Goal: Information Seeking & Learning: Understand process/instructions

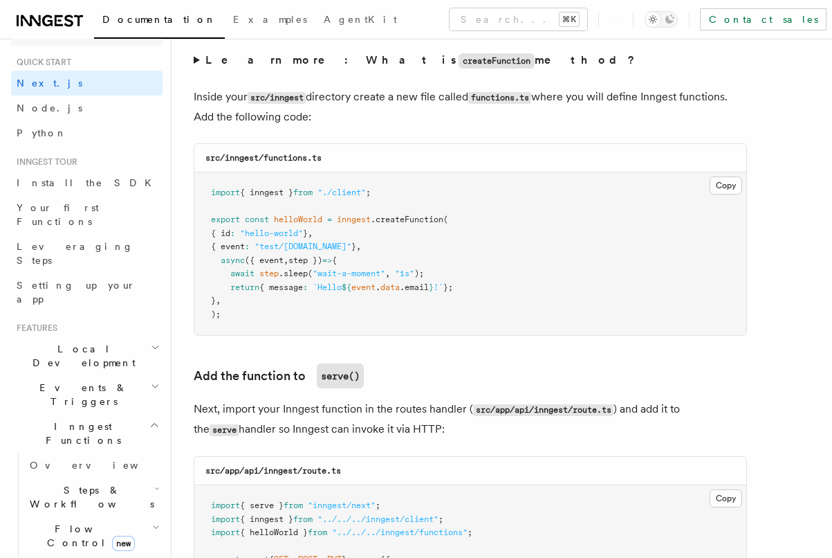
scroll to position [36, 0]
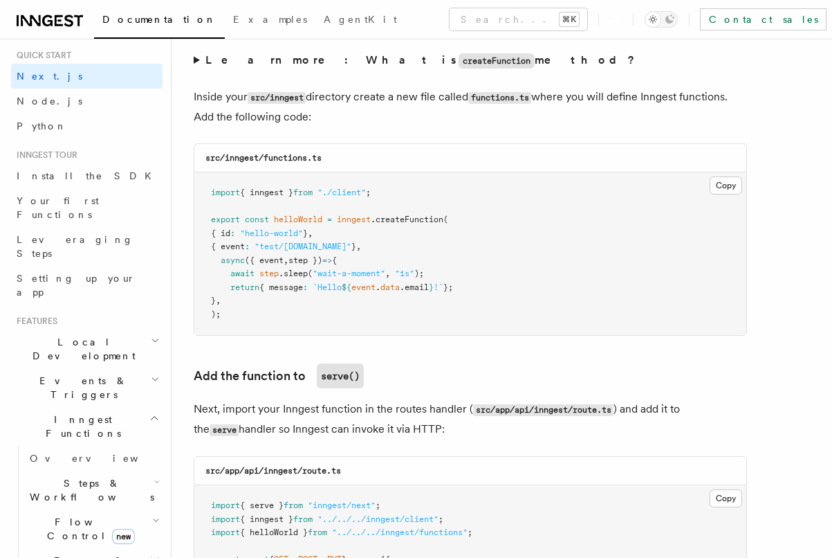
click at [55, 515] on span "Flow Control new" at bounding box center [88, 529] width 128 height 28
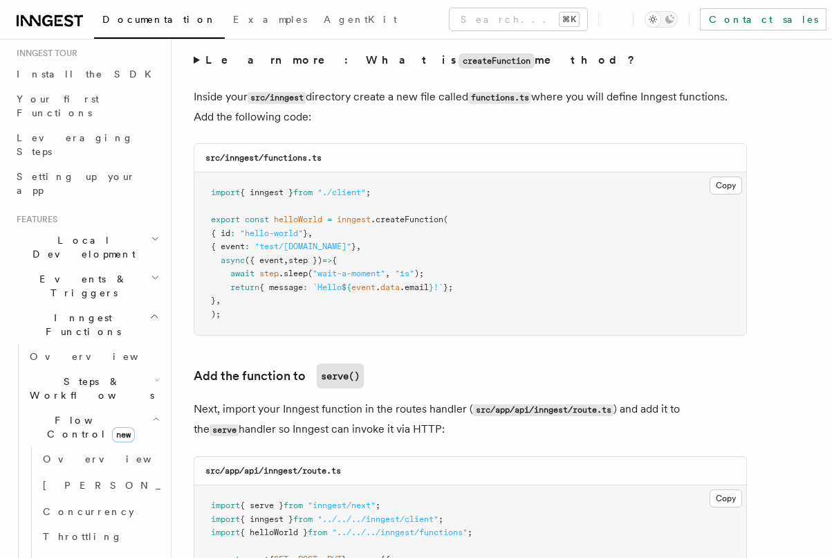
scroll to position [150, 0]
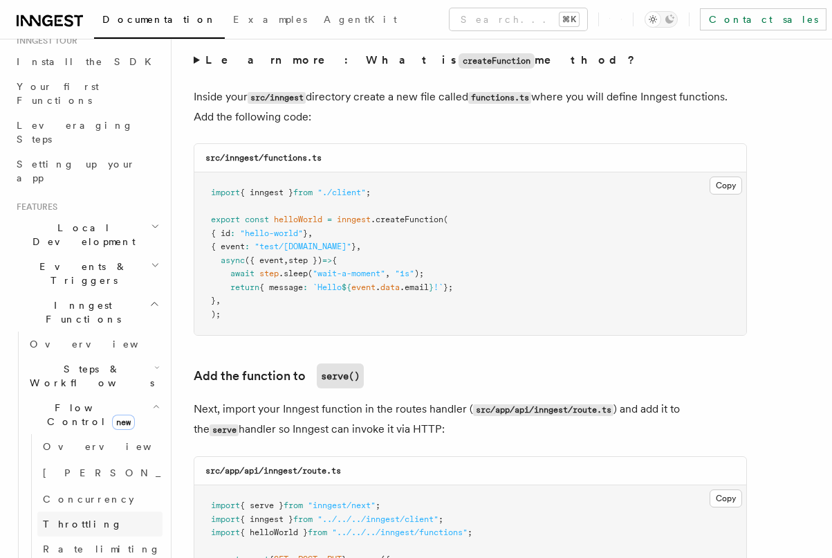
click at [82, 518] on span "Throttling" at bounding box center [83, 523] width 80 height 11
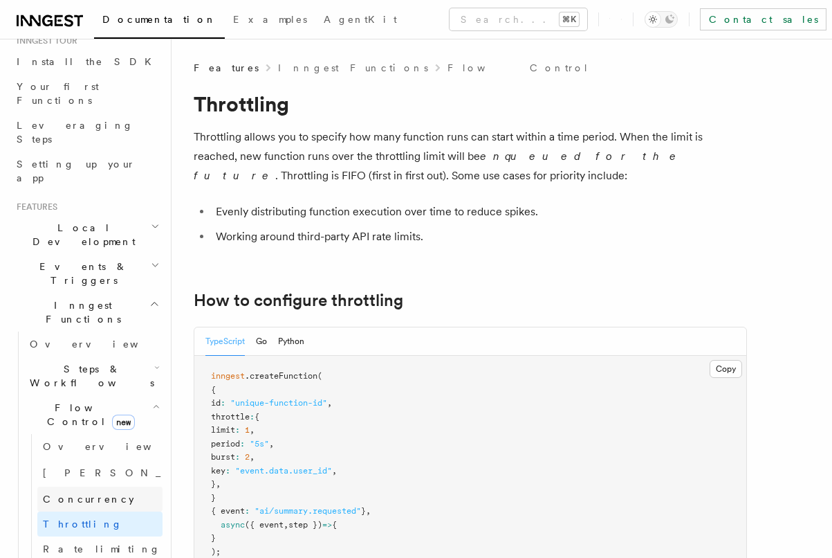
click at [79, 493] on span "Concurrency" at bounding box center [88, 498] width 91 height 11
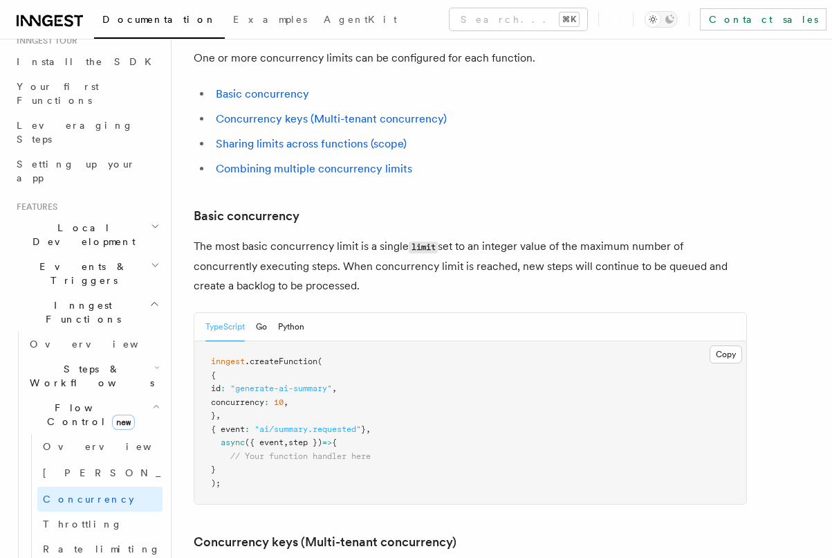
scroll to position [799, 0]
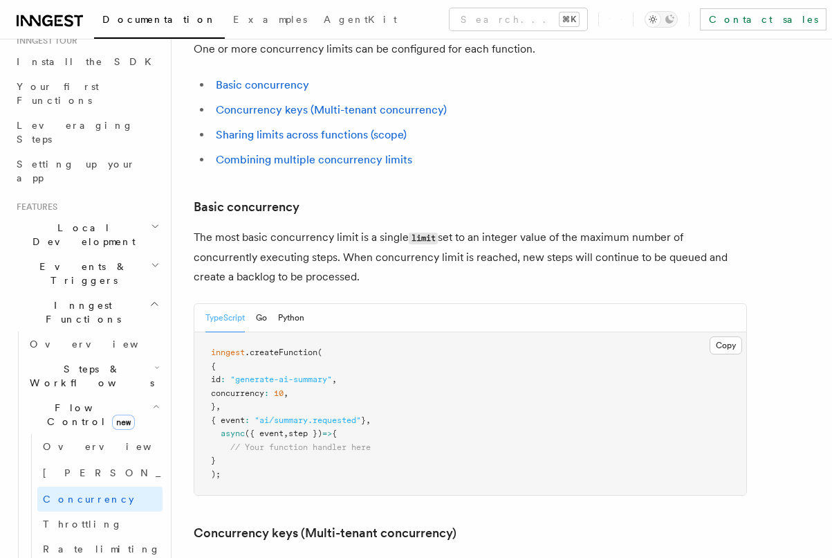
click at [326, 340] on pre "inngest .createFunction ( { id : "generate-ai-summary" , concurrency : 10 , } ,…" at bounding box center [470, 413] width 552 height 163
drag, startPoint x: 327, startPoint y: 338, endPoint x: 230, endPoint y: 339, distance: 97.5
click at [230, 339] on pre "inngest .createFunction ( { id : "generate-ai-summary" , concurrency : 10 , } ,…" at bounding box center [470, 413] width 552 height 163
copy span "concurrency : 10 ,"
